Goal: Transaction & Acquisition: Purchase product/service

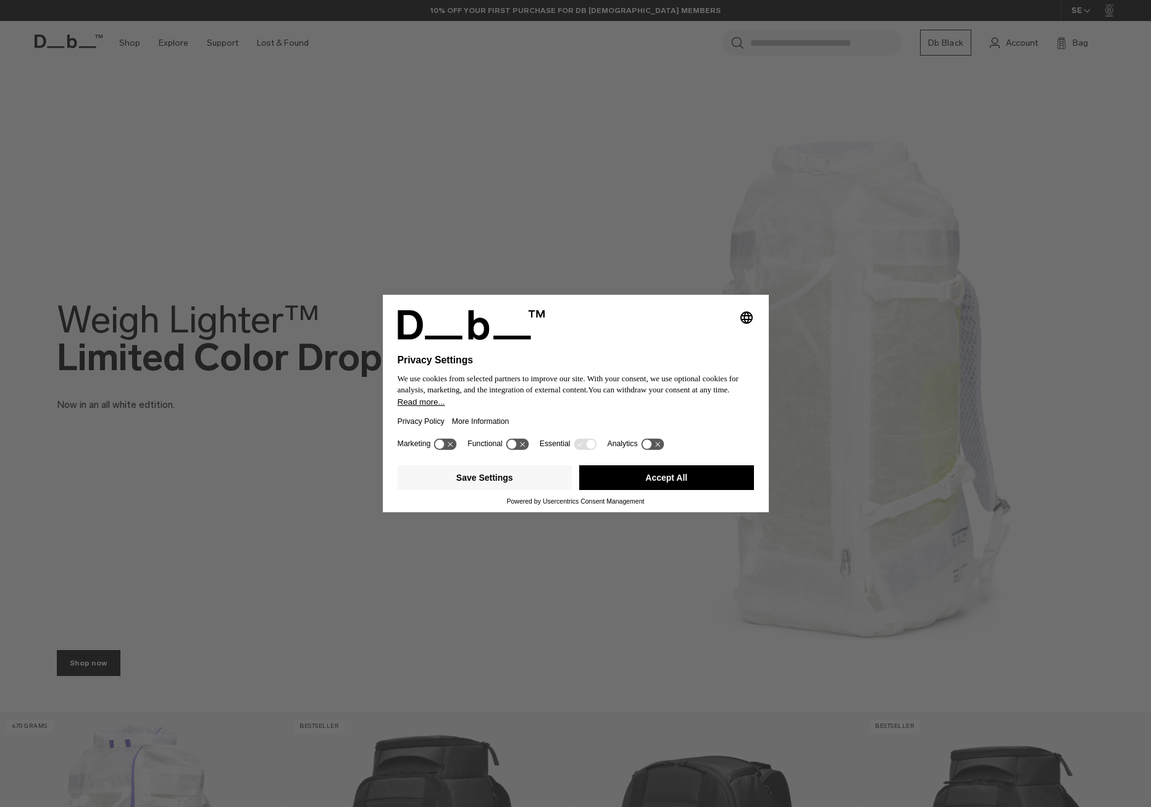
click at [684, 485] on button "Accept All" at bounding box center [666, 477] width 175 height 25
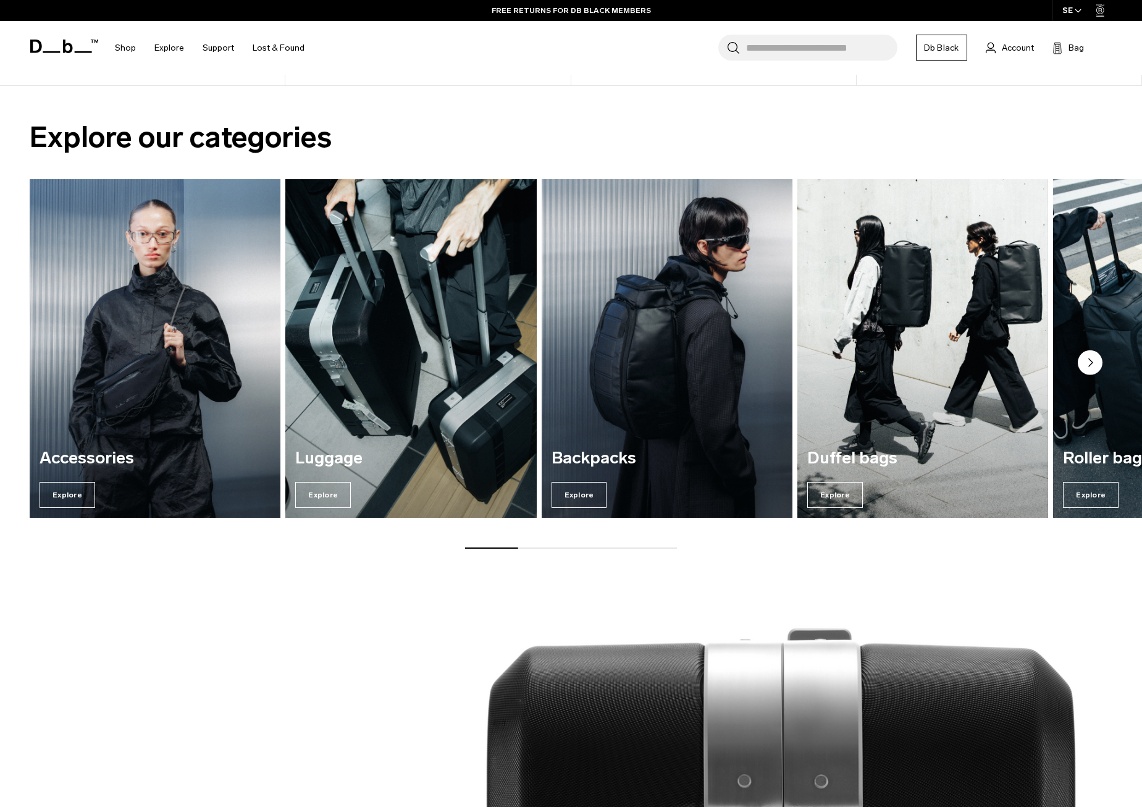
scroll to position [1050, 0]
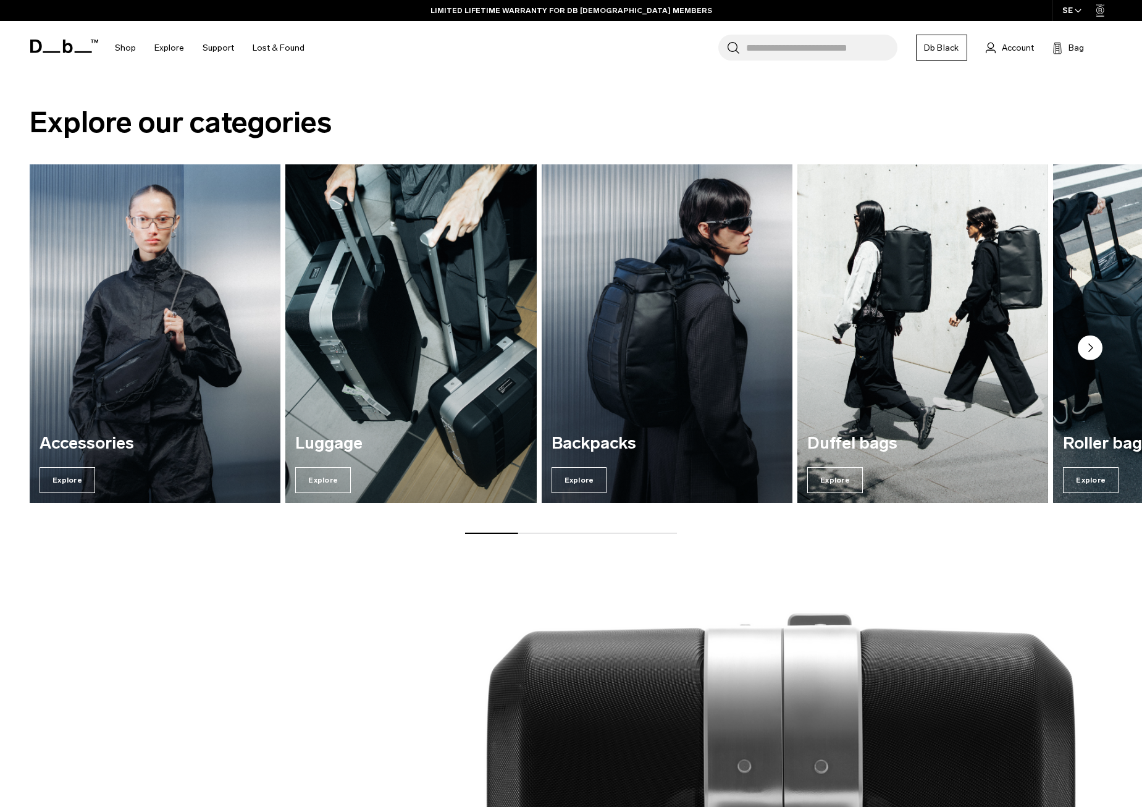
click at [663, 375] on img "3 / 7" at bounding box center [667, 333] width 259 height 349
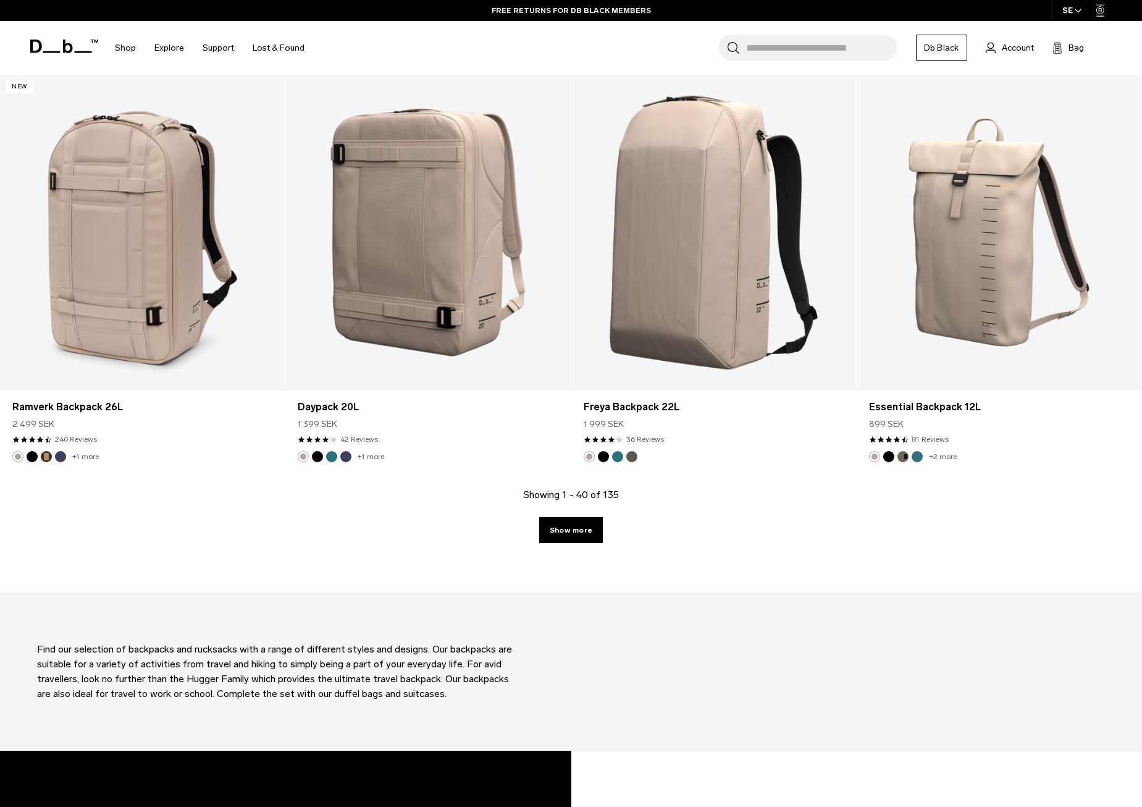
scroll to position [4076, 0]
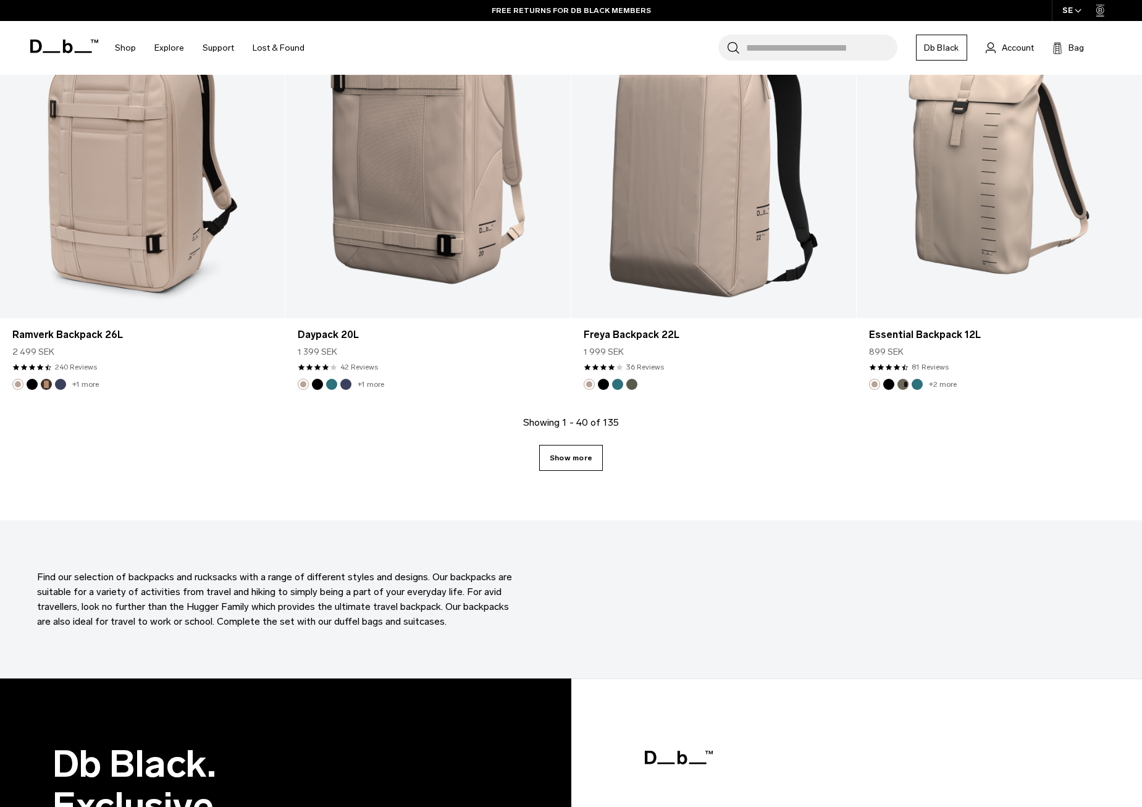
click at [576, 458] on link "Show more" at bounding box center [571, 458] width 64 height 26
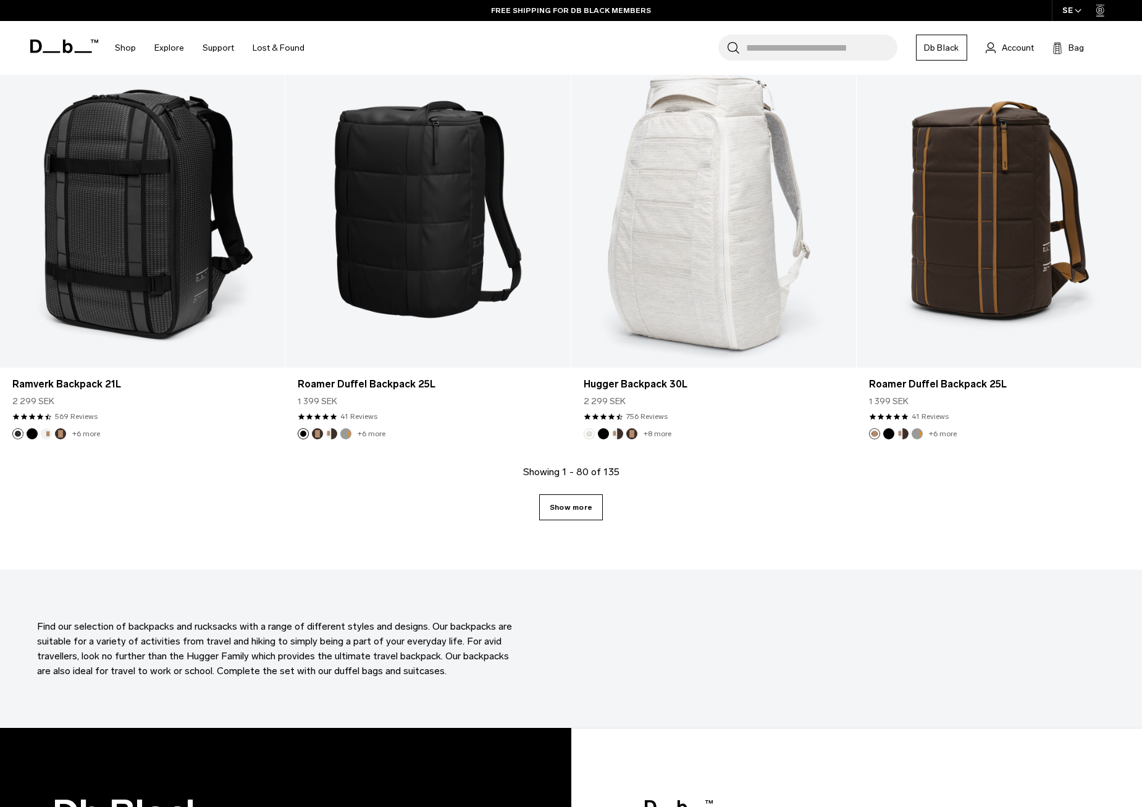
scroll to position [8144, 0]
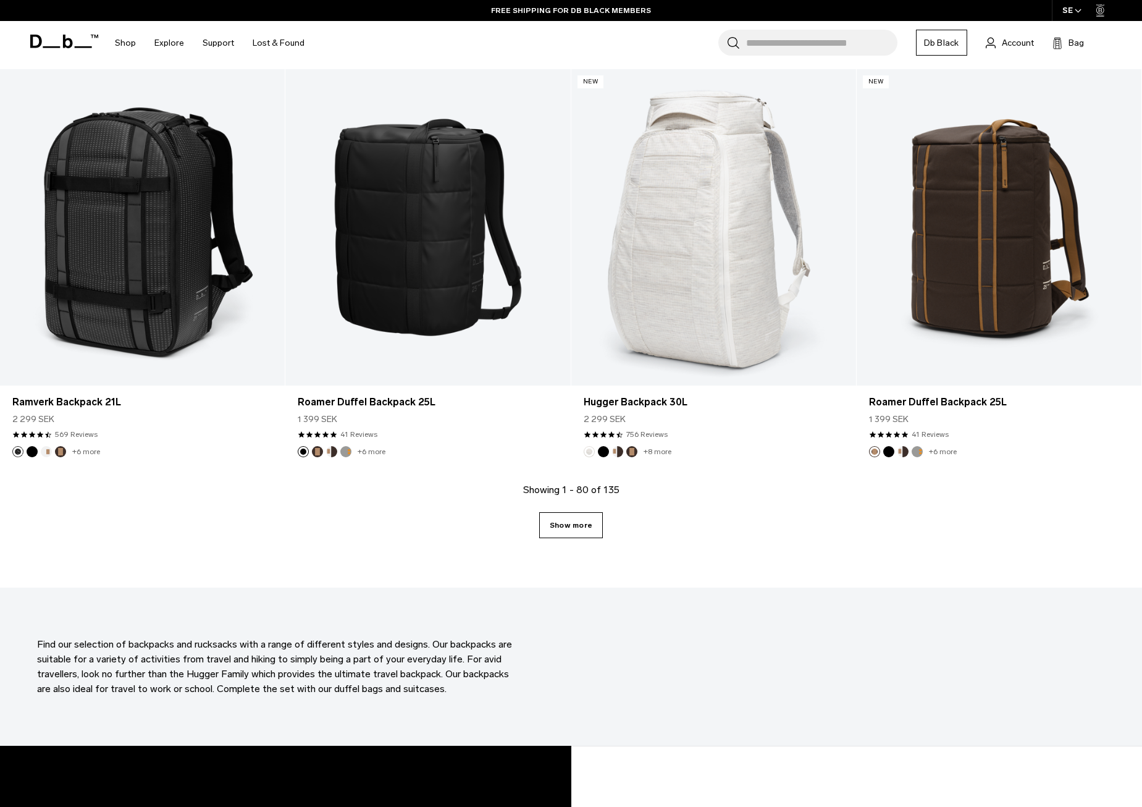
click at [557, 522] on link "Show more" at bounding box center [571, 525] width 64 height 26
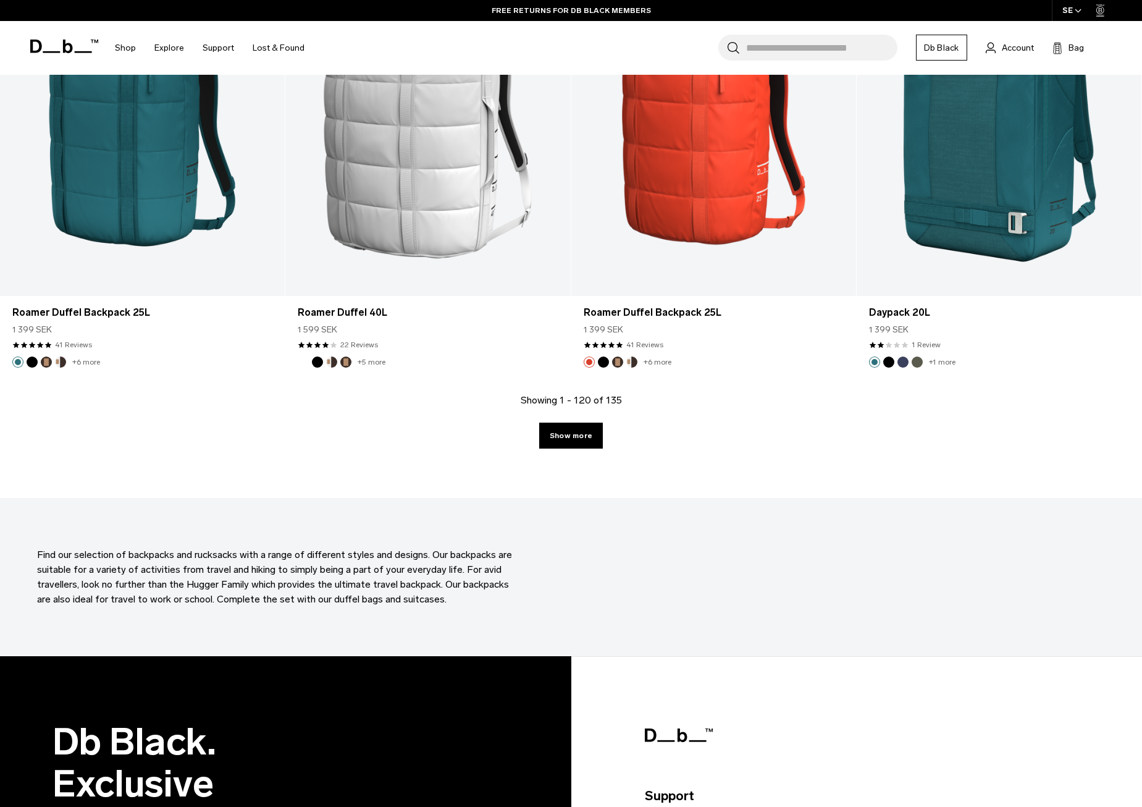
scroll to position [12405, 0]
